Goal: Information Seeking & Learning: Check status

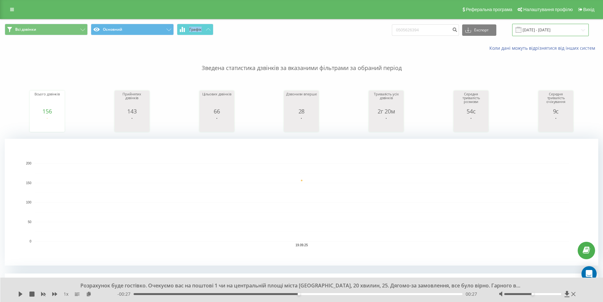
click at [557, 27] on input "[DATE] - [DATE]" at bounding box center [550, 30] width 77 height 12
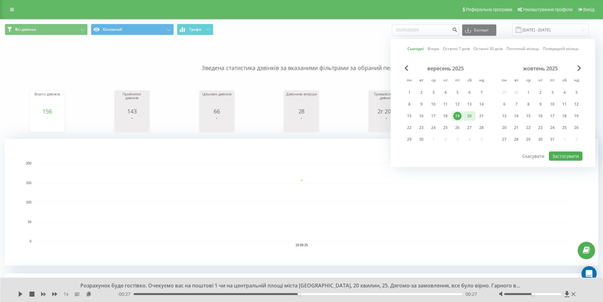
click at [467, 115] on div "20" at bounding box center [469, 116] width 8 height 8
click at [558, 153] on button "Застосувати" at bounding box center [566, 155] width 34 height 9
type input "20.09.2025 - 20.09.2025"
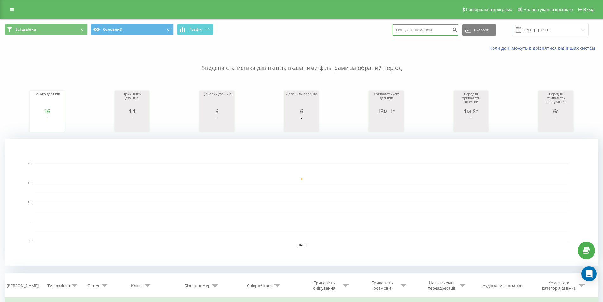
click at [429, 31] on input at bounding box center [425, 29] width 67 height 11
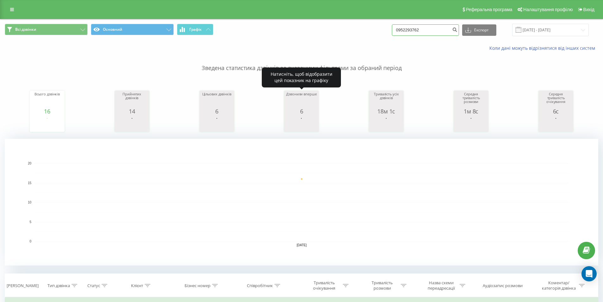
type input "0952293762"
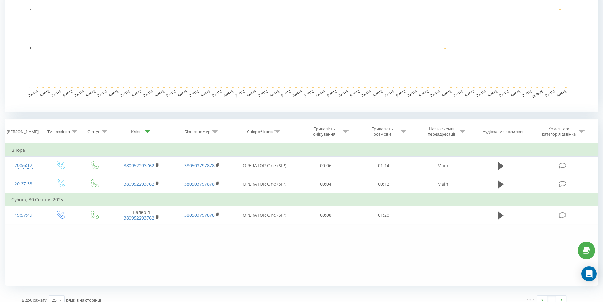
scroll to position [161, 0]
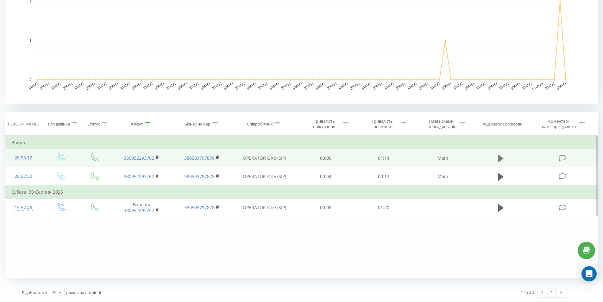
click at [500, 157] on icon at bounding box center [501, 158] width 6 height 8
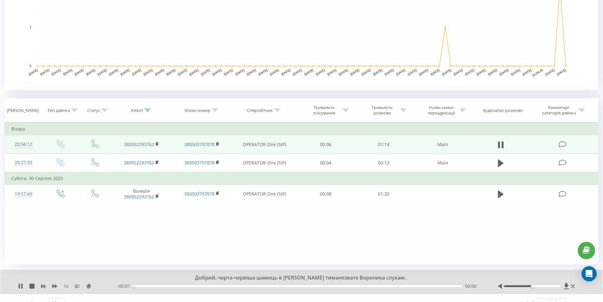
scroll to position [186, 0]
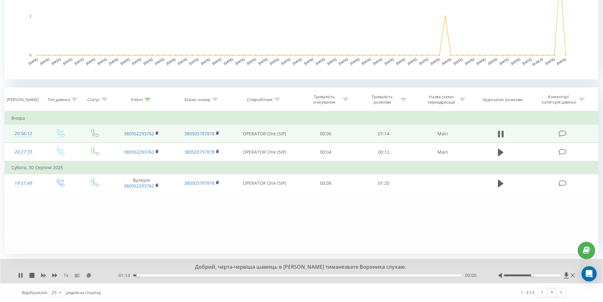
click at [552, 273] on div at bounding box center [537, 275] width 78 height 6
click at [552, 276] on div at bounding box center [532, 275] width 57 height 2
drag, startPoint x: 556, startPoint y: 275, endPoint x: 572, endPoint y: 275, distance: 16.8
click at [572, 275] on div at bounding box center [537, 275] width 78 height 6
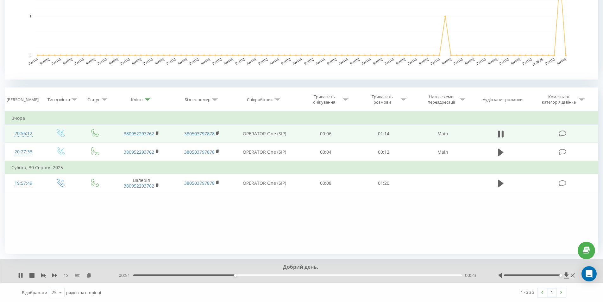
click at [271, 276] on div "00:23" at bounding box center [297, 275] width 328 height 2
click at [295, 275] on div "00:32" at bounding box center [297, 275] width 328 height 2
click at [310, 275] on div "00:38" at bounding box center [297, 275] width 328 height 2
click at [335, 275] on div "00:41" at bounding box center [297, 275] width 328 height 2
click at [364, 275] on div "00:50" at bounding box center [297, 275] width 328 height 2
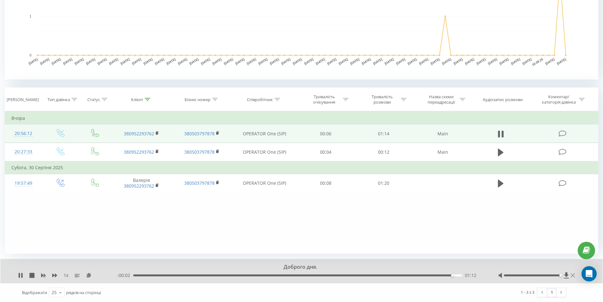
click at [574, 276] on icon at bounding box center [572, 274] width 4 height 5
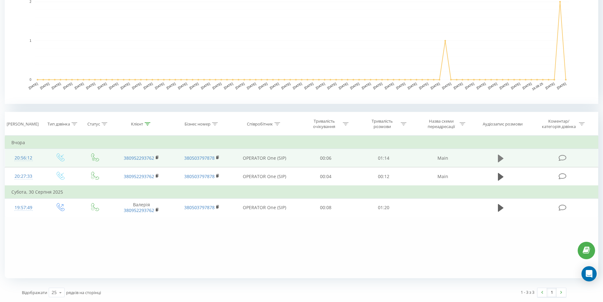
click at [499, 156] on icon at bounding box center [501, 158] width 6 height 8
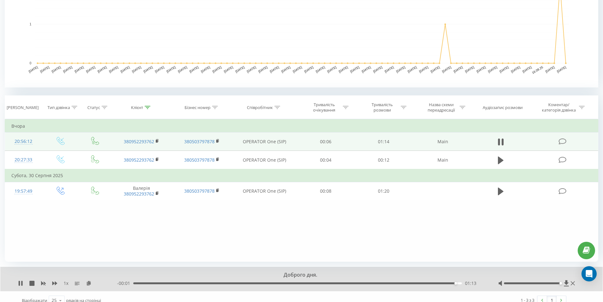
scroll to position [186, 0]
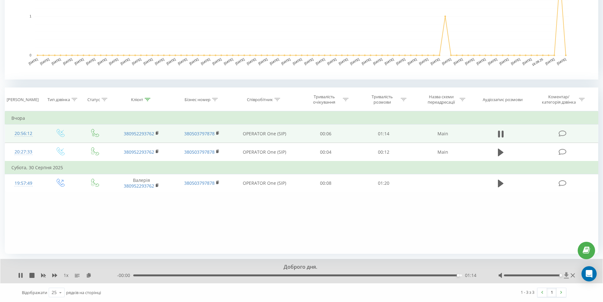
click at [566, 274] on icon at bounding box center [566, 275] width 5 height 6
click at [575, 276] on div at bounding box center [537, 275] width 78 height 6
click at [573, 275] on icon at bounding box center [572, 274] width 4 height 5
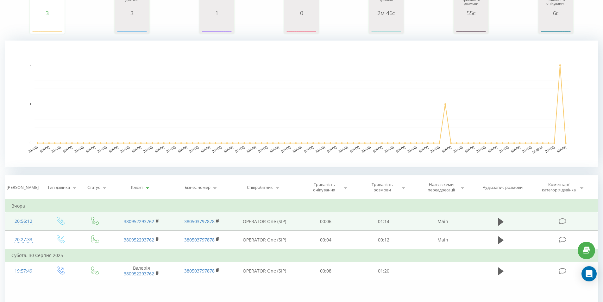
scroll to position [0, 0]
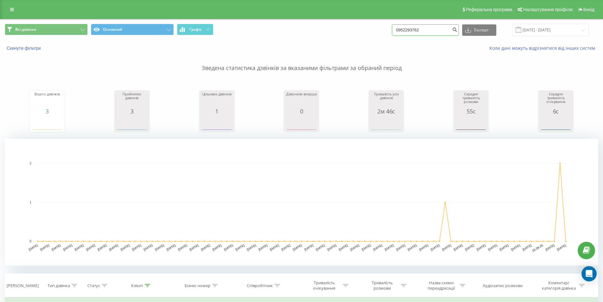
click at [434, 31] on input "0952293762" at bounding box center [425, 29] width 67 height 11
type input "0"
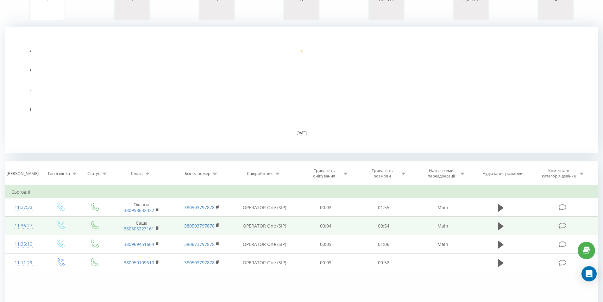
scroll to position [158, 0]
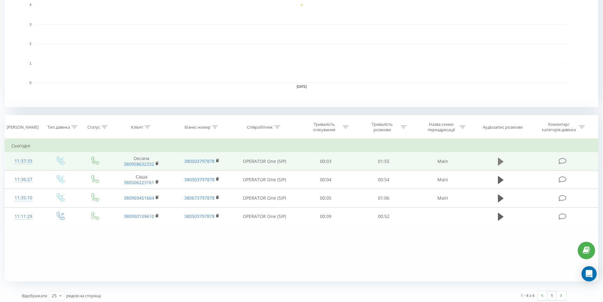
click at [499, 162] on icon at bounding box center [501, 161] width 6 height 8
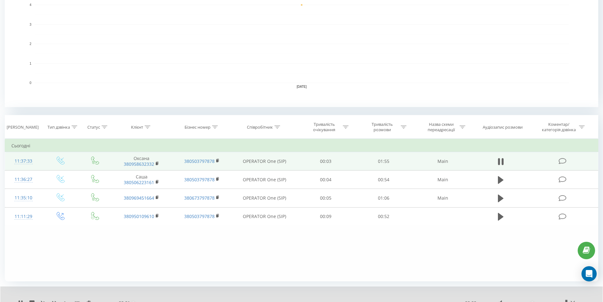
scroll to position [186, 0]
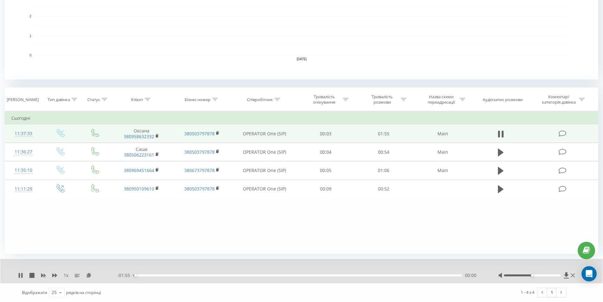
click at [172, 274] on div "00:00" at bounding box center [297, 275] width 328 height 2
click at [186, 275] on div "00:18" at bounding box center [297, 275] width 328 height 2
click at [199, 274] on div "00:19" at bounding box center [297, 275] width 328 height 2
click at [548, 275] on div at bounding box center [532, 275] width 57 height 2
click at [572, 274] on icon at bounding box center [572, 274] width 4 height 5
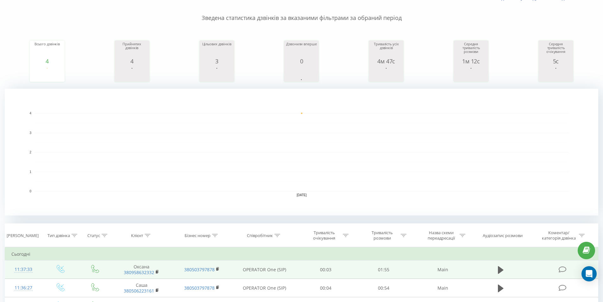
scroll to position [0, 0]
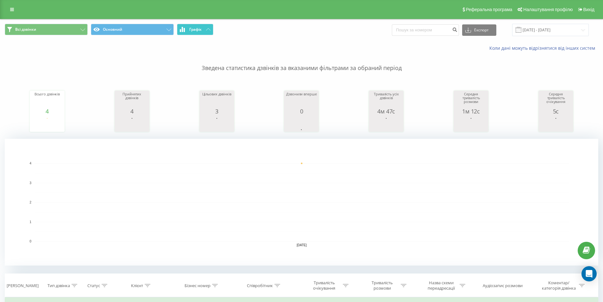
click at [196, 29] on span "Графік" at bounding box center [195, 29] width 12 height 4
